Goal: Information Seeking & Learning: Find specific fact

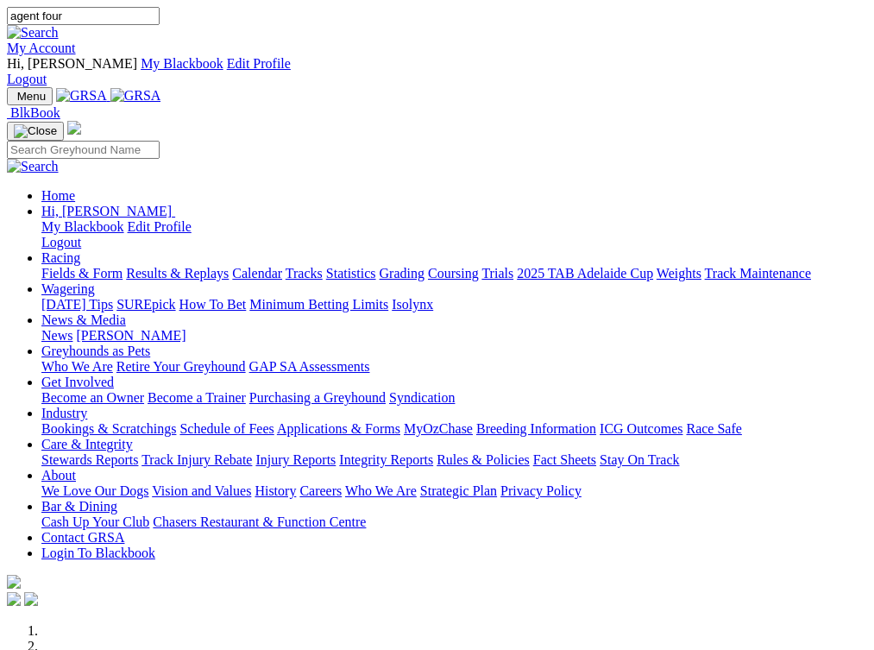
type input "agent four"
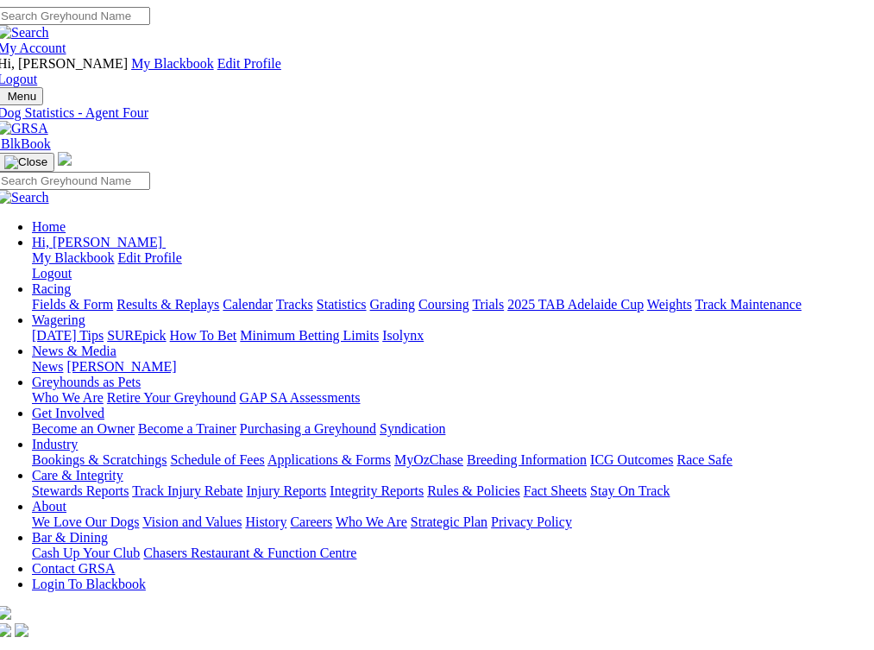
scroll to position [0, 9]
click at [150, 19] on input "Search" at bounding box center [73, 16] width 153 height 18
type input "has got it"
click at [49, 25] on img at bounding box center [23, 33] width 52 height 16
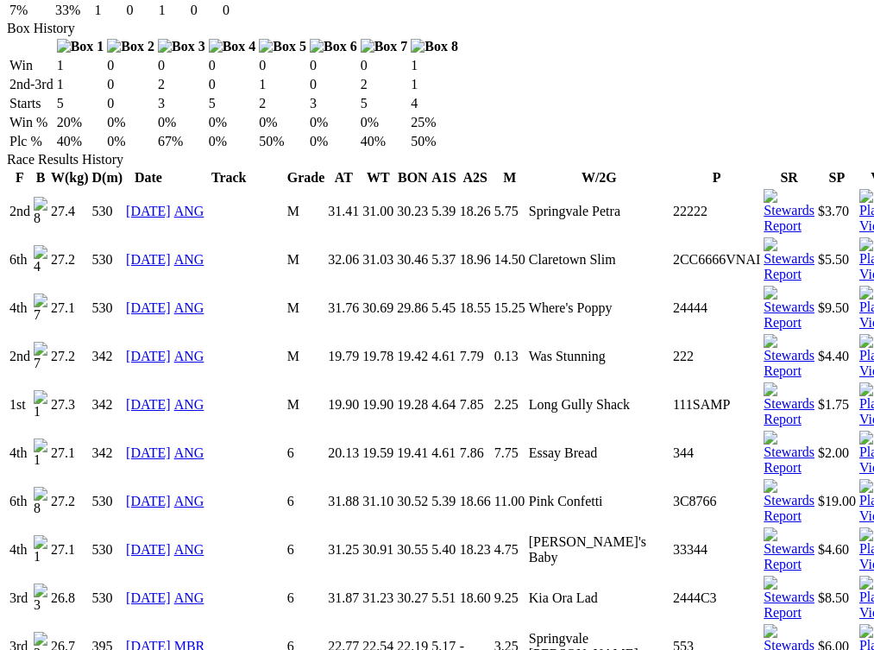
scroll to position [1187, 0]
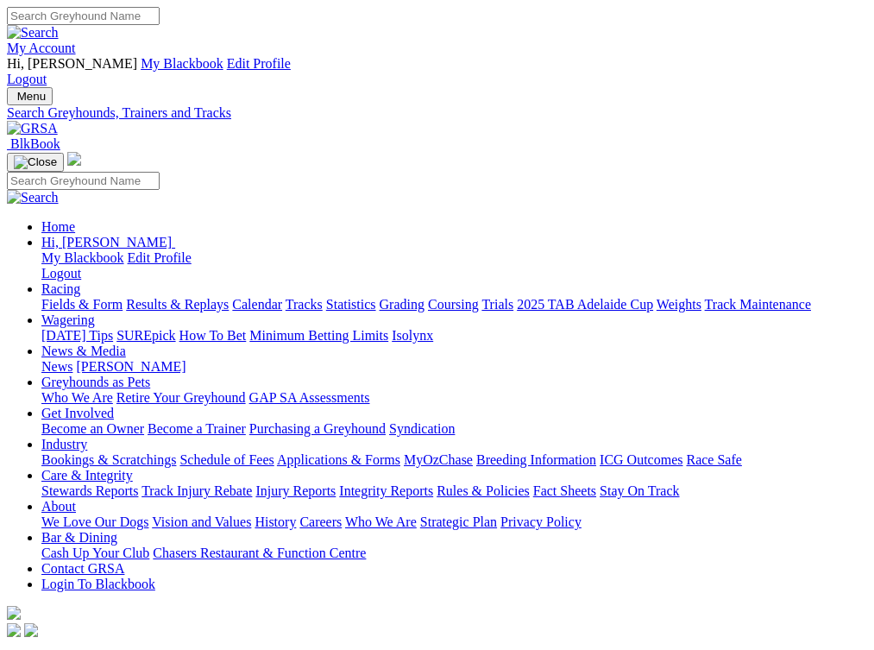
type input "h"
type input "nicola rose"
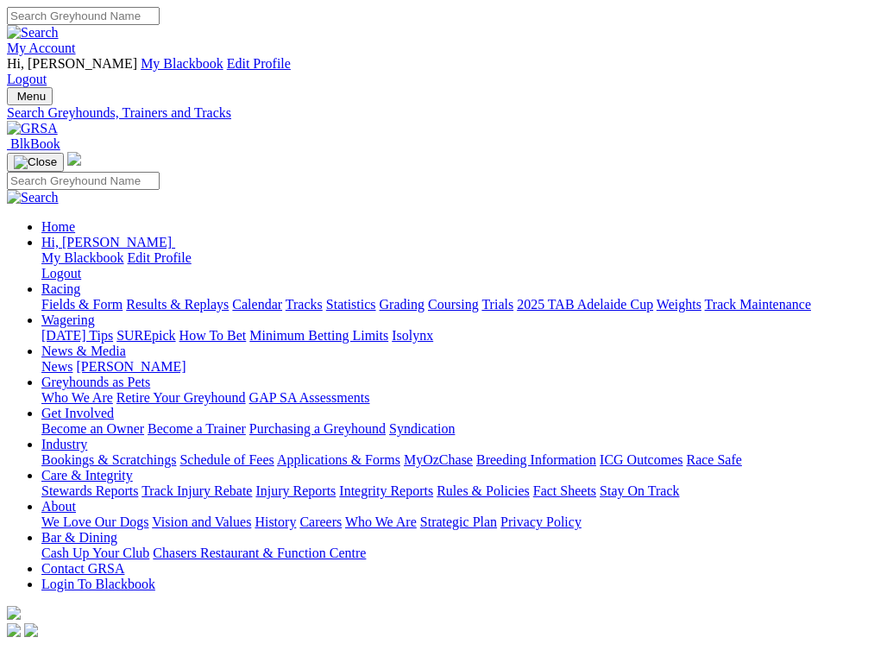
click at [160, 18] on input "Search" at bounding box center [83, 16] width 153 height 18
type input "[PERSON_NAME] [PERSON_NAME]"
click at [59, 25] on img at bounding box center [33, 33] width 52 height 16
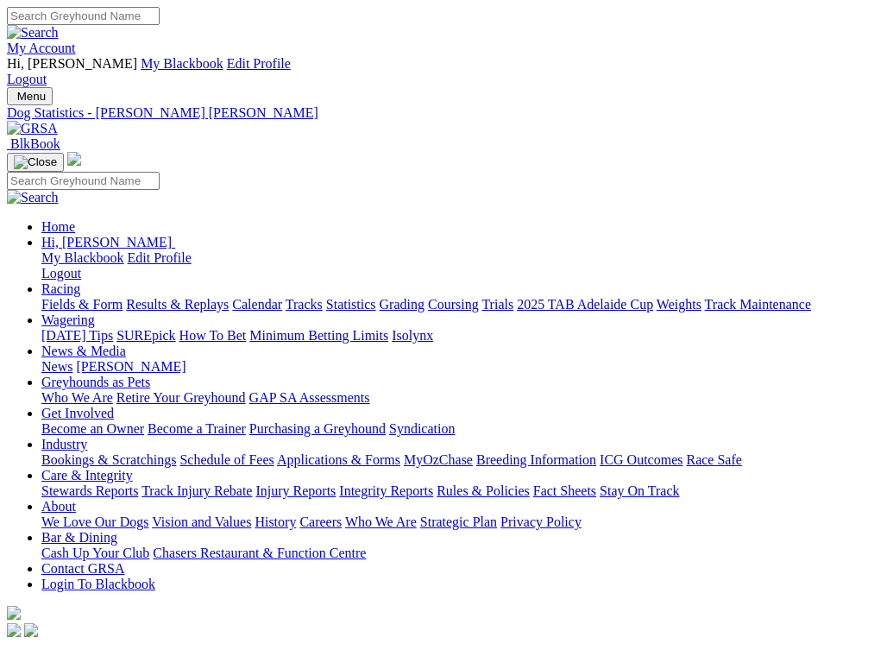
click at [160, 21] on input "Search" at bounding box center [83, 16] width 153 height 18
type input "beauty you"
click at [59, 25] on img at bounding box center [33, 33] width 52 height 16
click at [160, 19] on input "Search" at bounding box center [83, 16] width 153 height 18
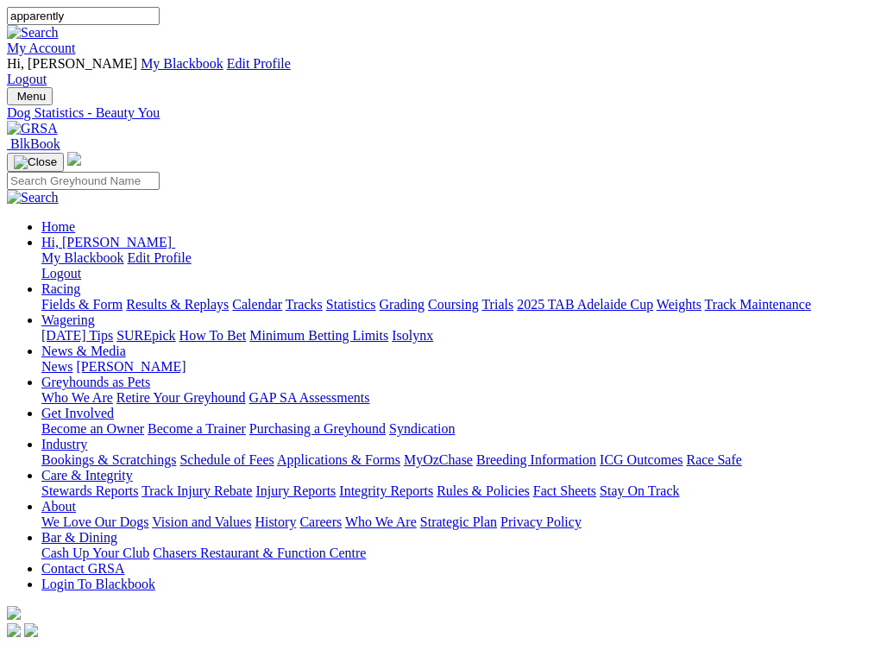
type input "apparently"
click at [59, 25] on img at bounding box center [33, 33] width 52 height 16
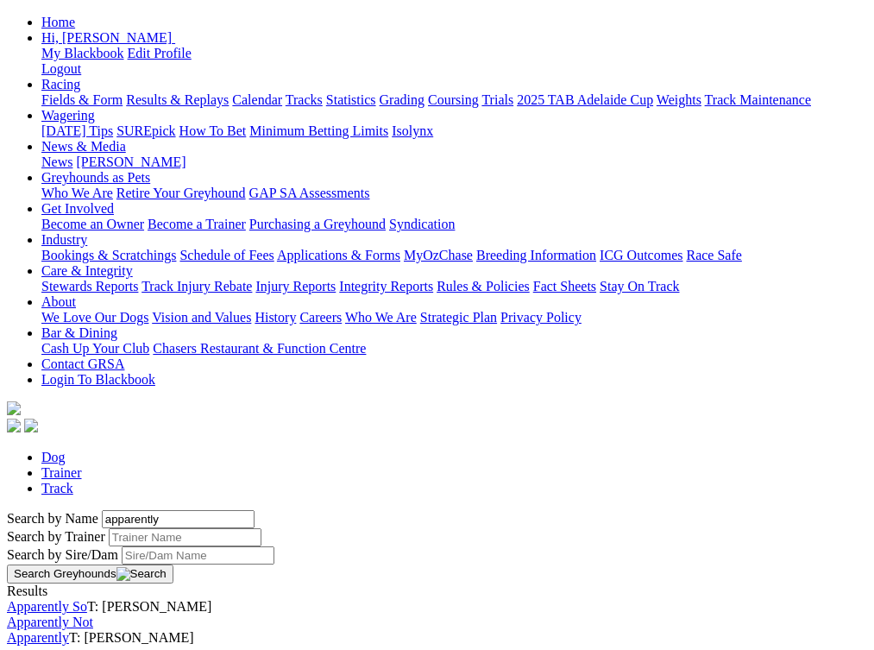
scroll to position [223, 0]
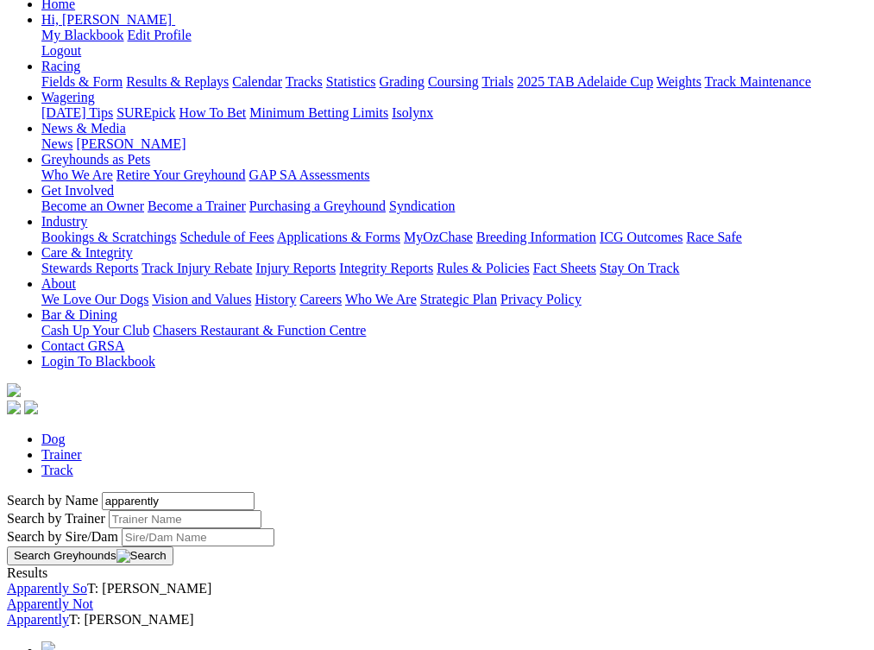
click at [69, 612] on link "Apparently" at bounding box center [38, 619] width 62 height 15
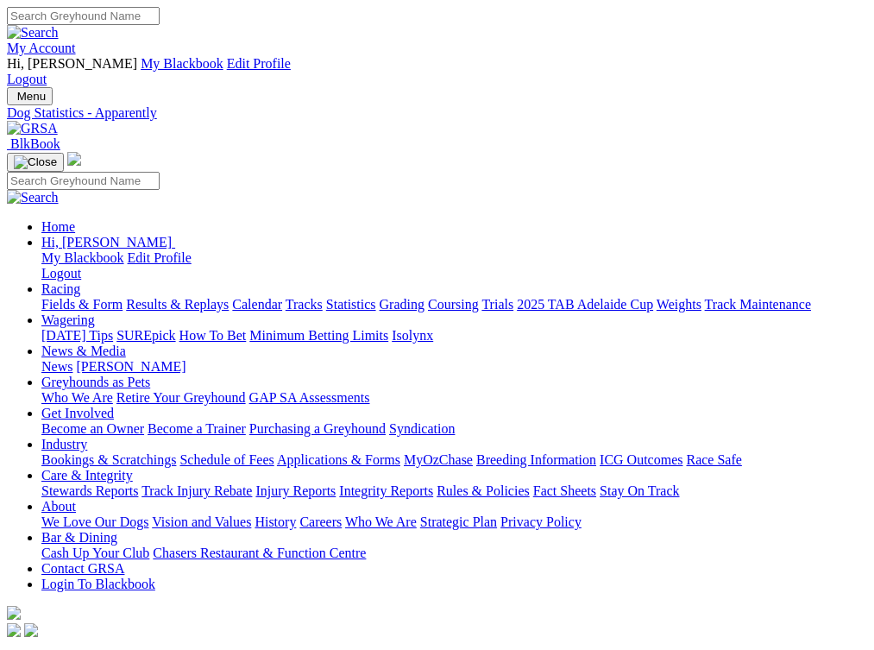
scroll to position [0, 1]
click at [160, 19] on input "Search" at bounding box center [83, 16] width 153 height 18
type input "little trigger"
click at [59, 25] on img at bounding box center [33, 33] width 52 height 16
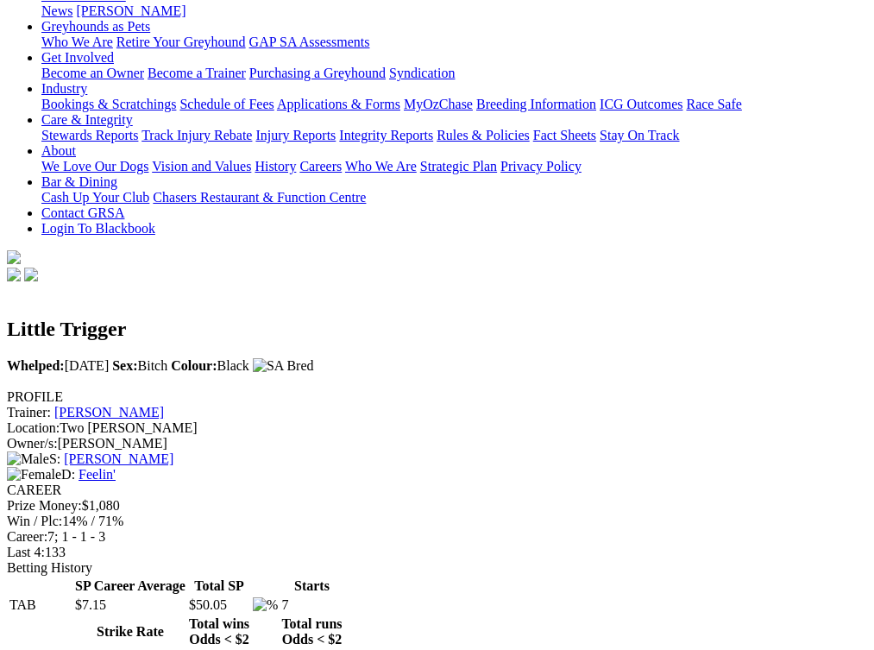
scroll to position [361, 0]
